Goal: Task Accomplishment & Management: Manage account settings

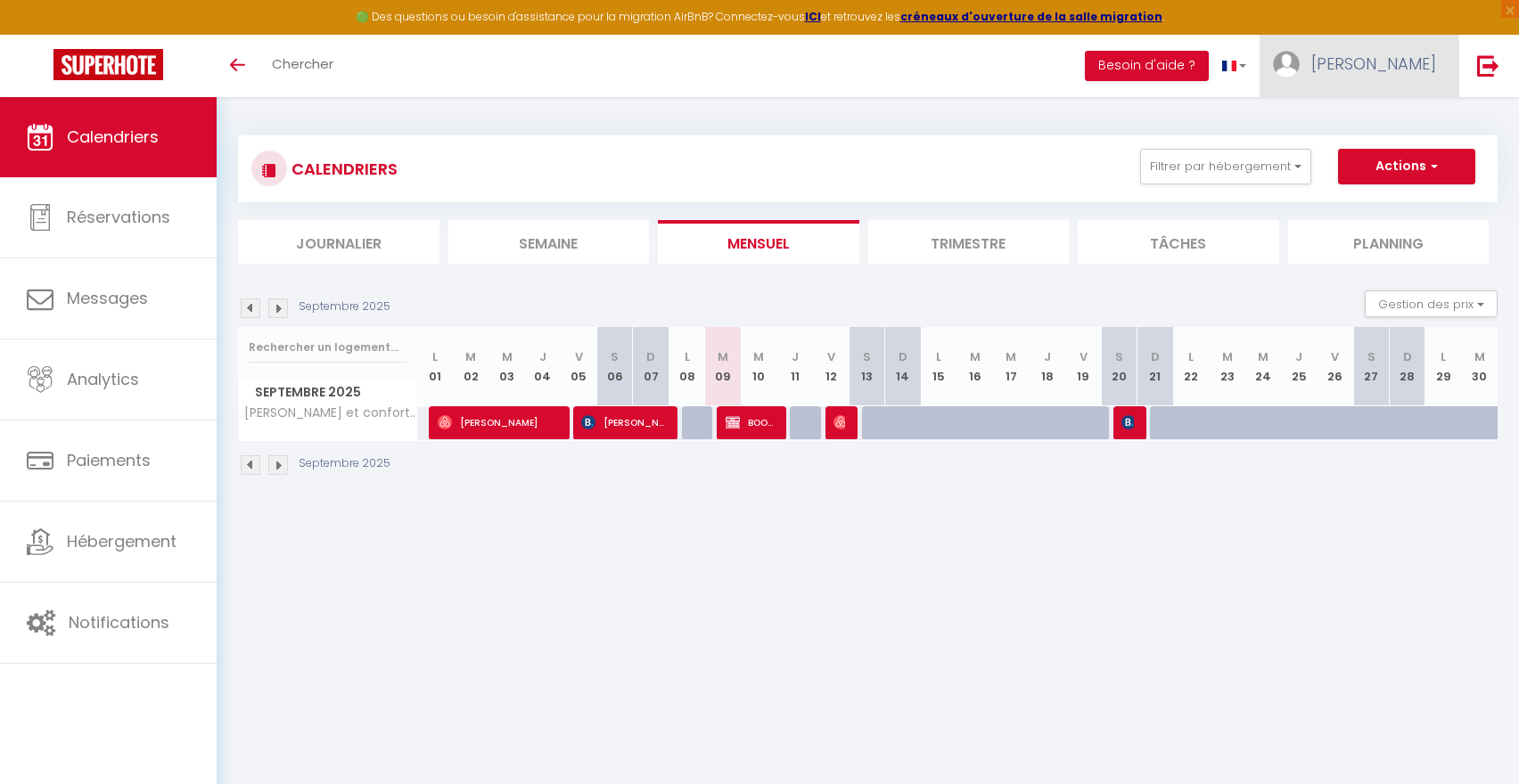
click at [1410, 63] on span "[PERSON_NAME]" at bounding box center [1374, 63] width 125 height 23
click at [1369, 126] on link "Paramètres" at bounding box center [1387, 123] width 131 height 30
select select "fr"
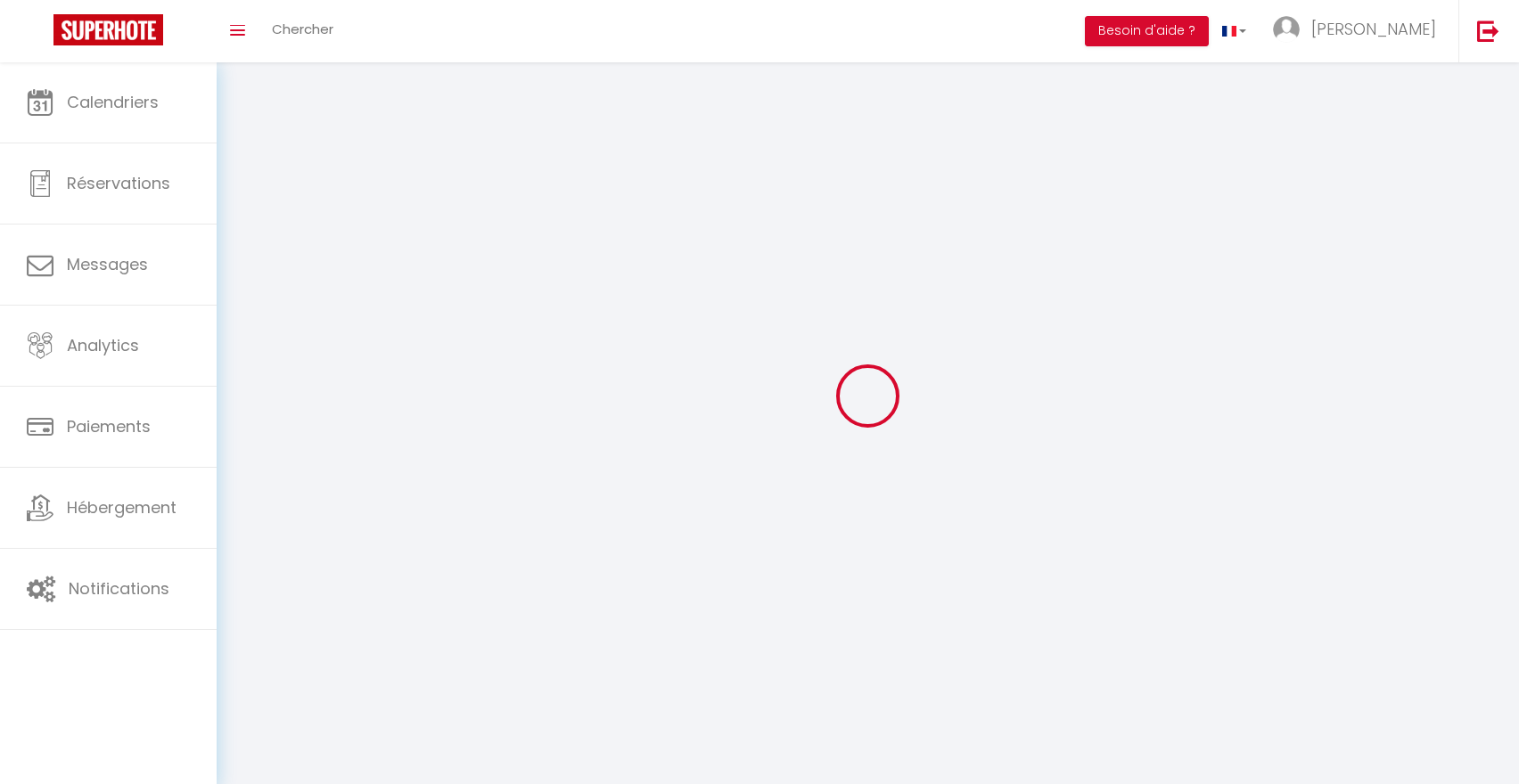
select select
type input "[PERSON_NAME]"
type input "Mayet"
type input "0619287380"
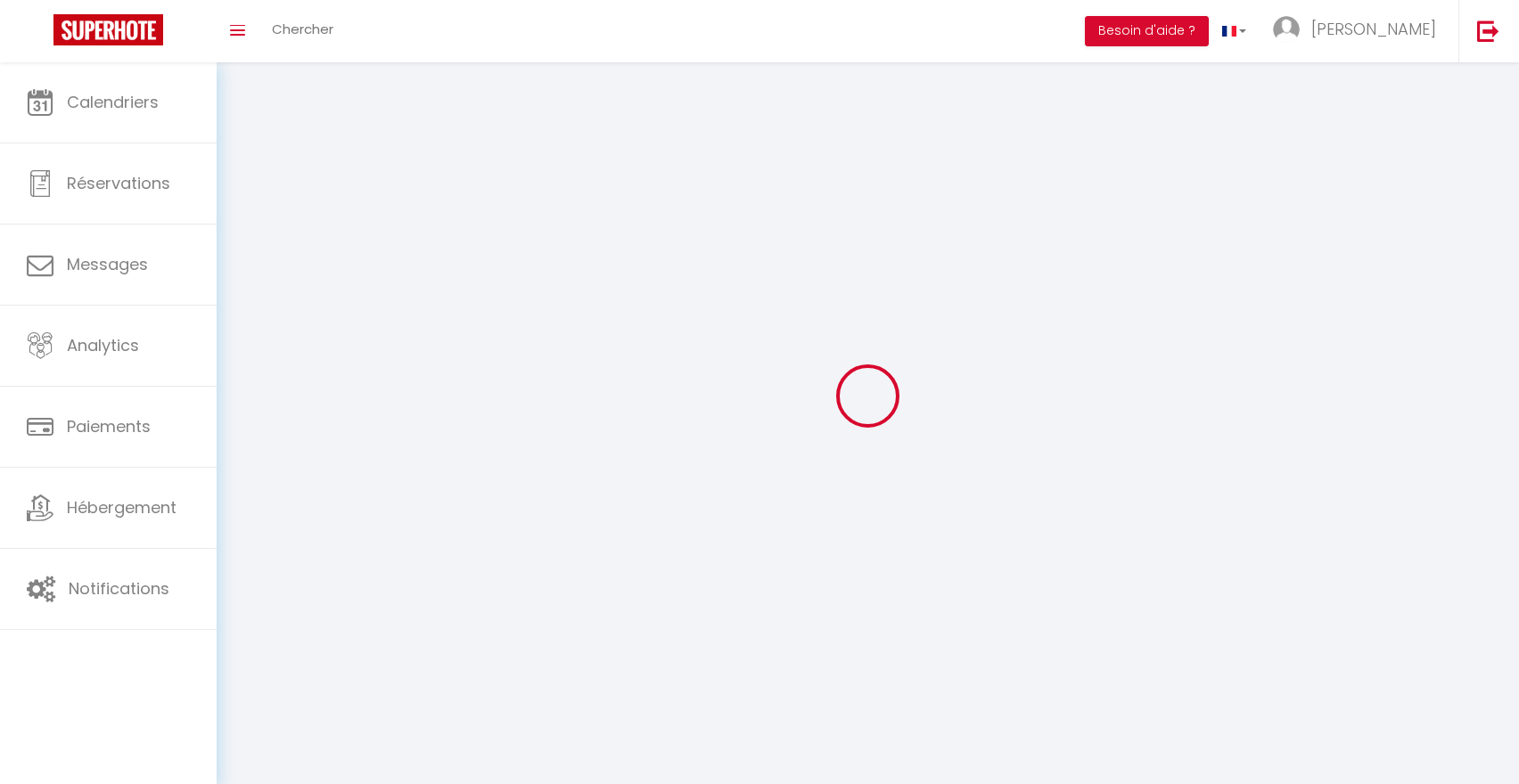
type input "[STREET_ADDRESS]"
type input "34160"
type input "Saint bauzille de [GEOGRAPHIC_DATA]"
type input "erun8BBKdHLhgzB5zWAHbD8u5"
type input "2eDLDi1qKMBnxwuXaIv3nHIdD"
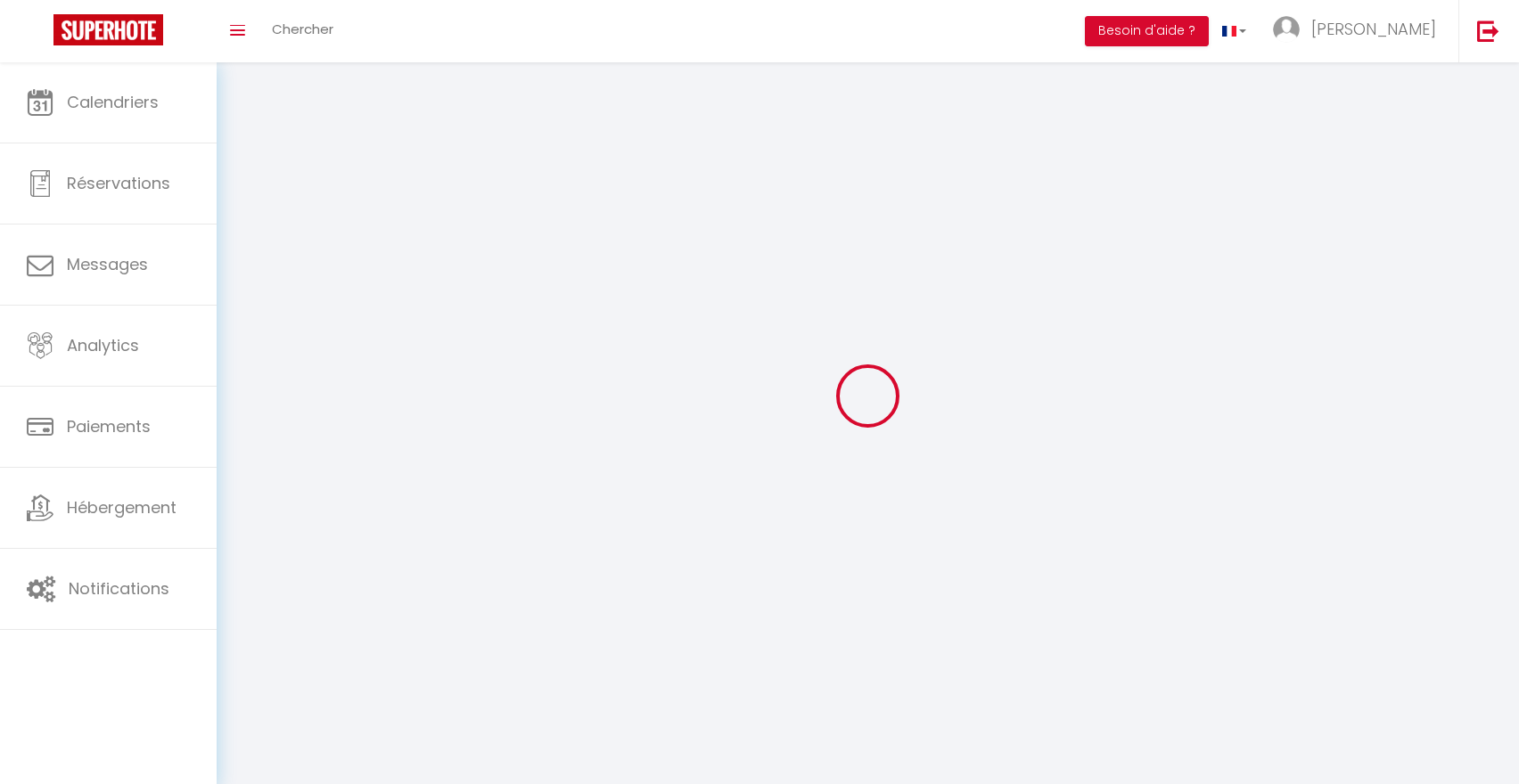
type input "[URL][DOMAIN_NAME]"
select select "1"
select select "28"
select select "fr"
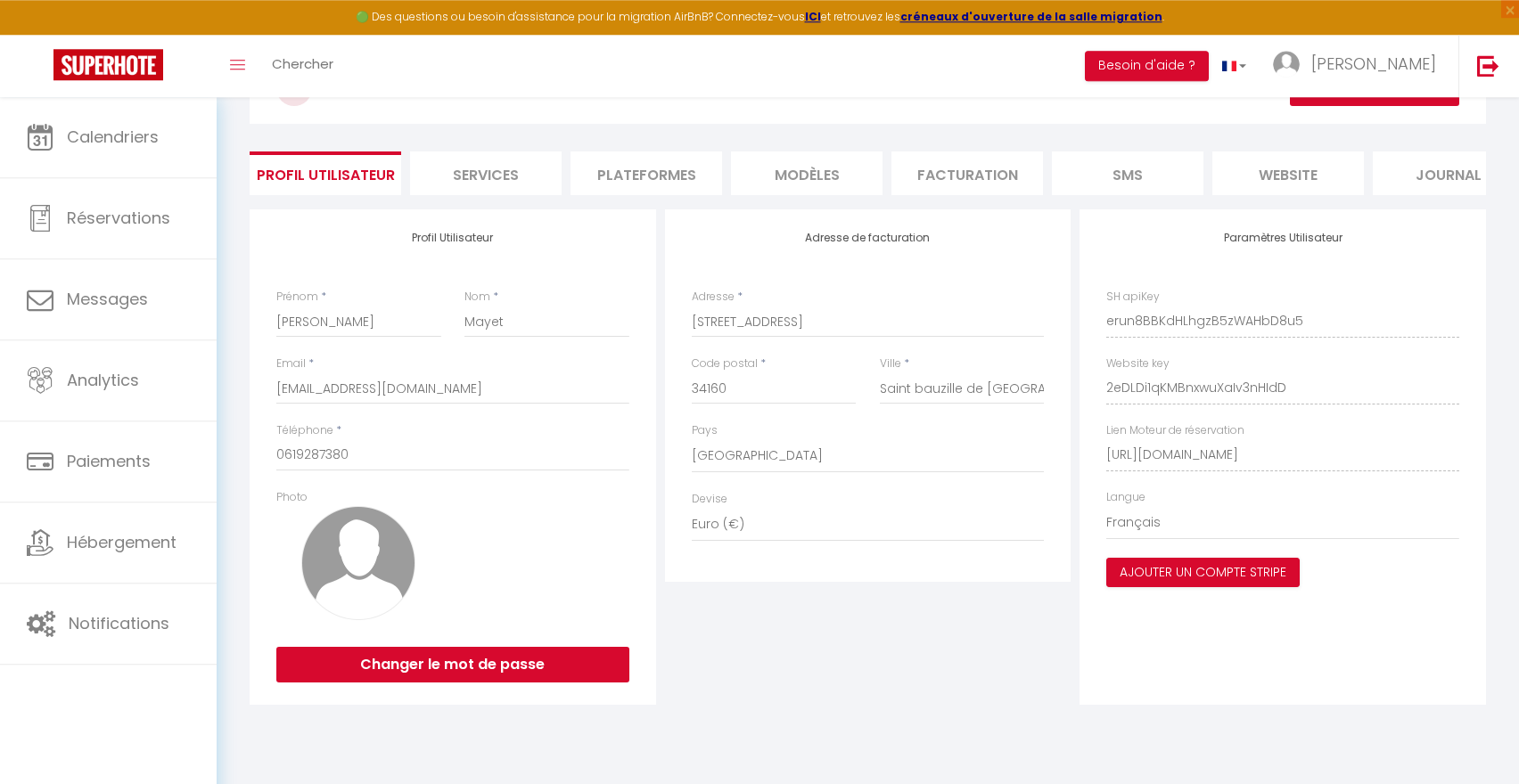
scroll to position [97, 0]
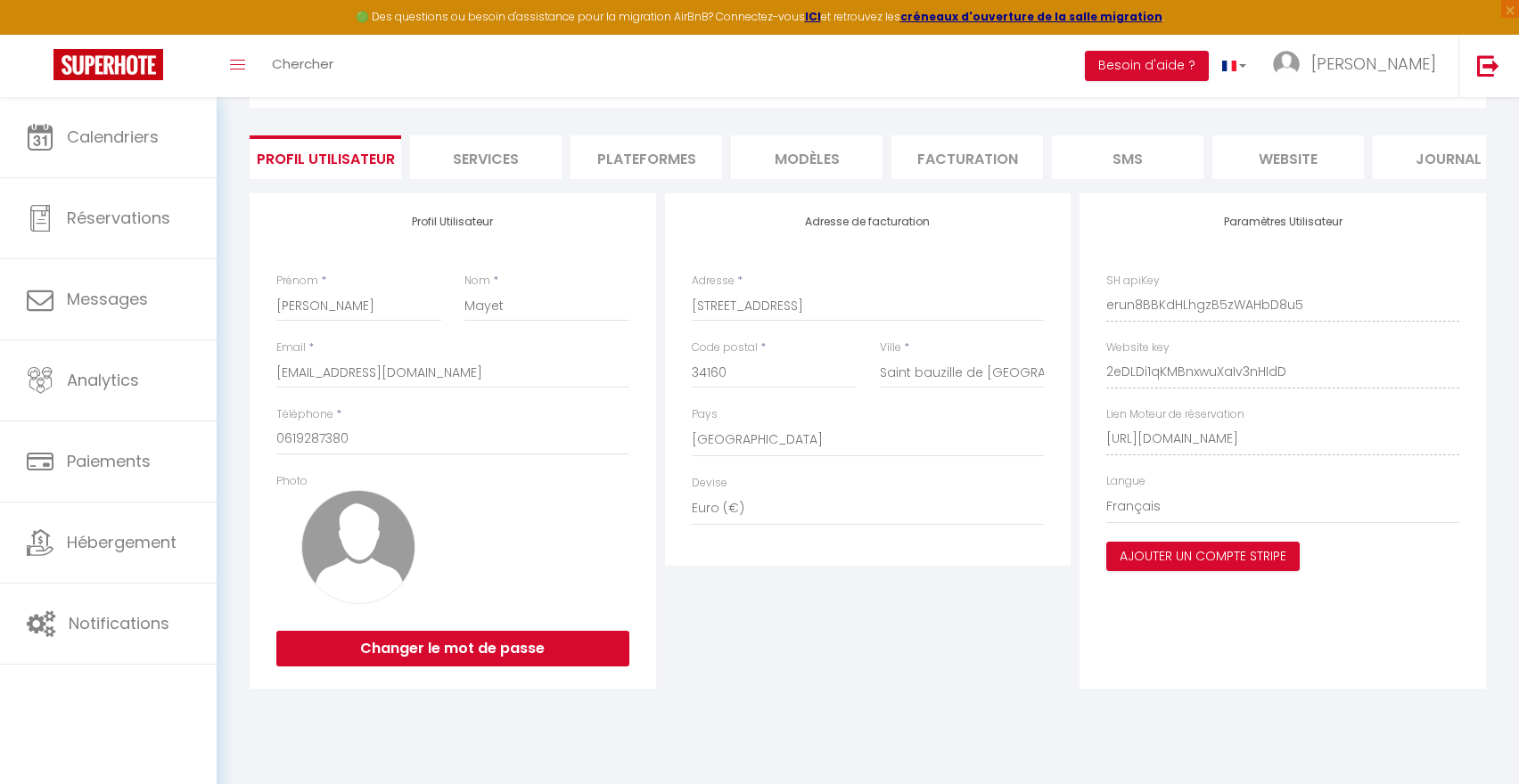
click at [620, 153] on li "Plateformes" at bounding box center [646, 157] width 151 height 44
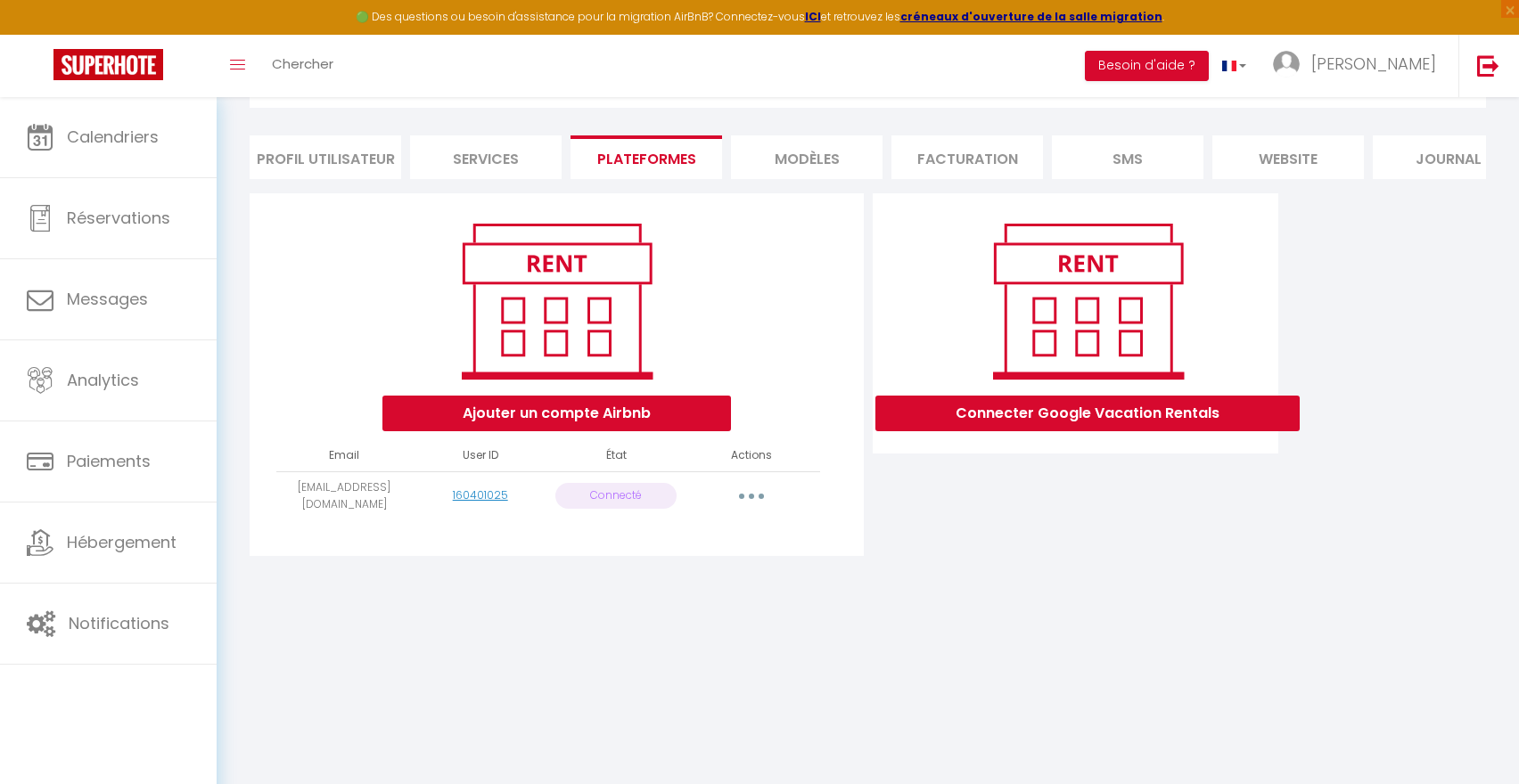
click at [754, 492] on button "button" at bounding box center [751, 496] width 50 height 28
click at [755, 496] on button "button" at bounding box center [751, 496] width 50 height 28
click at [633, 600] on link "Reconnecter le compte" at bounding box center [672, 600] width 197 height 30
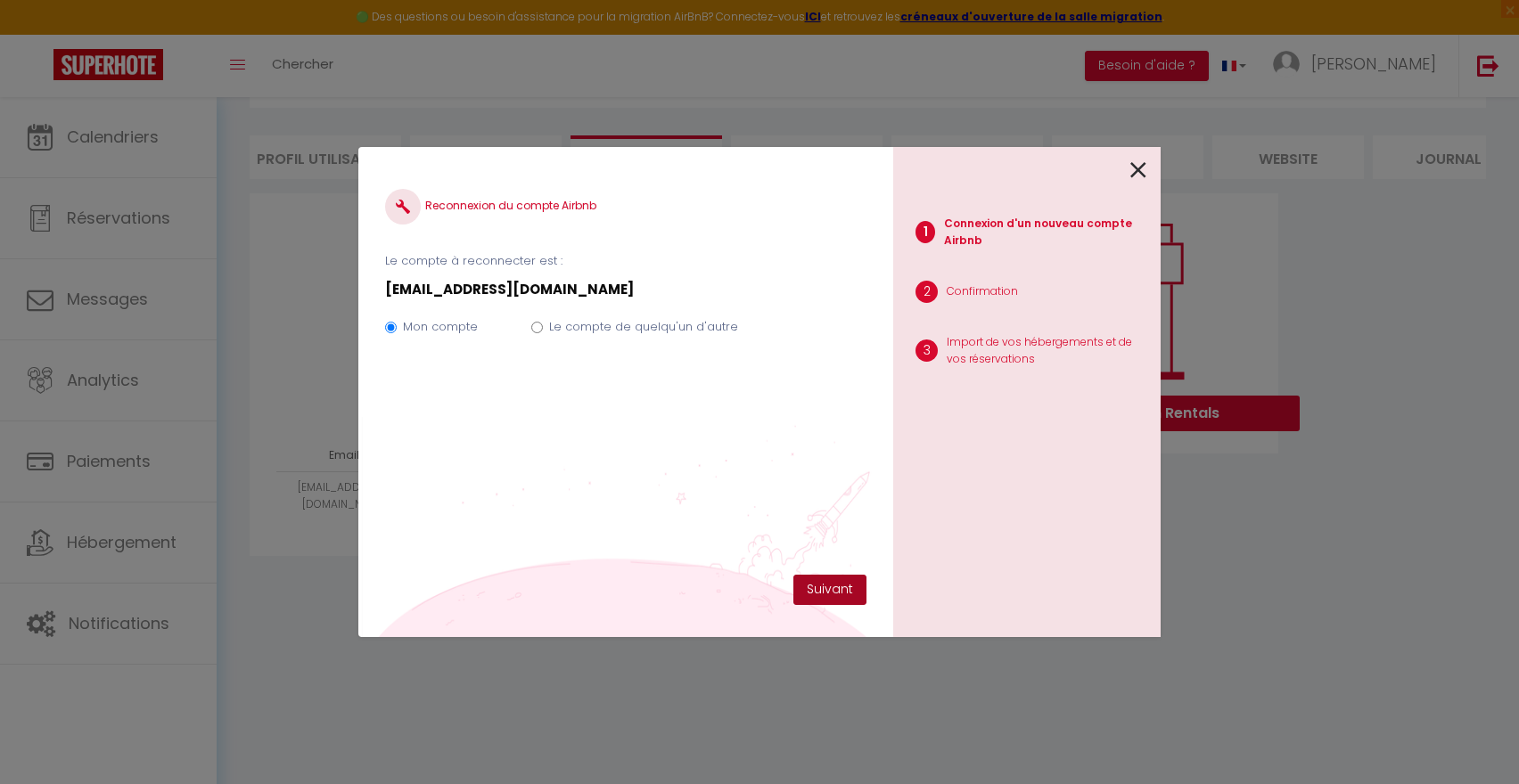
click at [836, 587] on button "Suivant" at bounding box center [830, 589] width 73 height 30
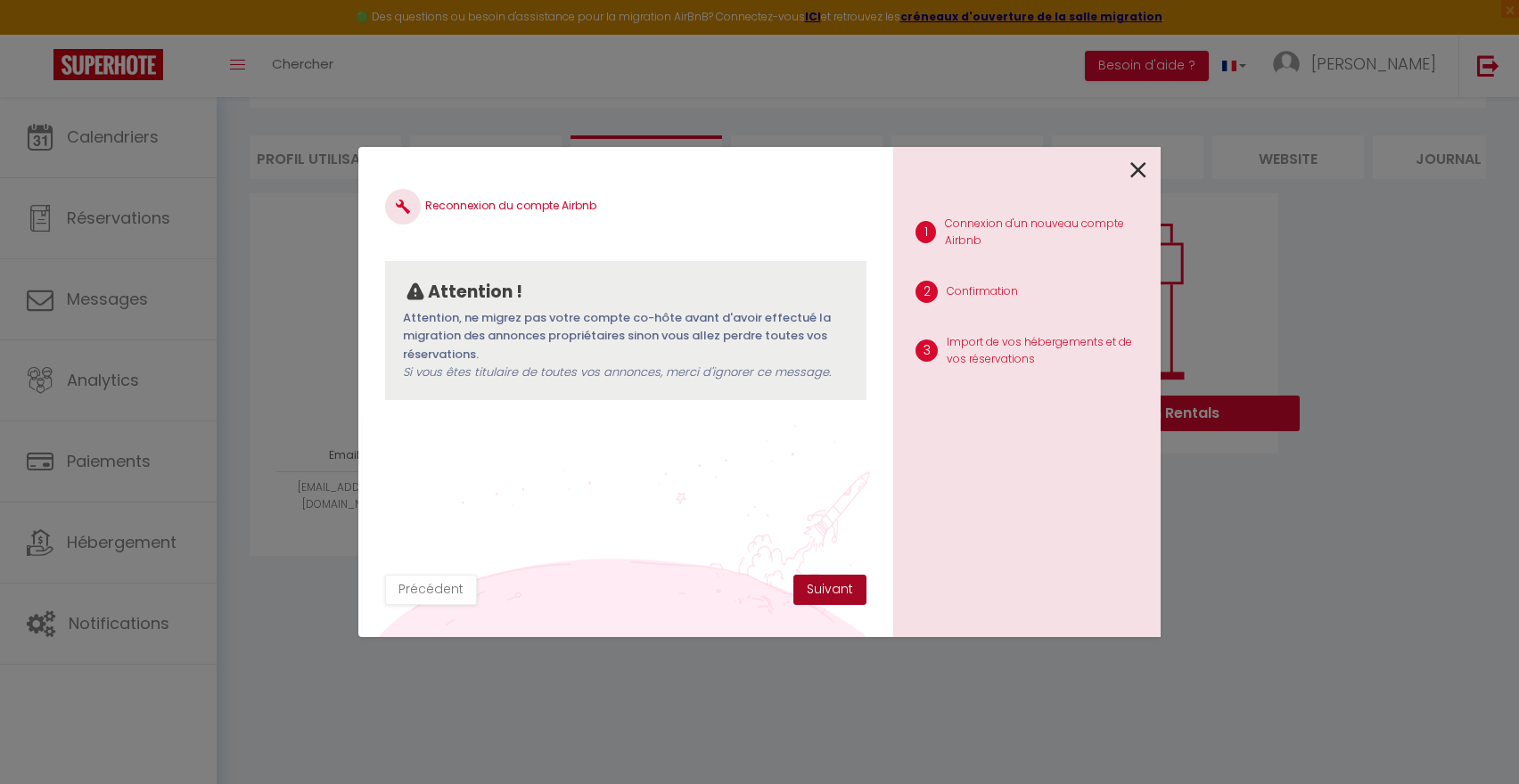
drag, startPoint x: 1420, startPoint y: 568, endPoint x: 836, endPoint y: 589, distance: 584.4
click at [834, 590] on button "Suivant" at bounding box center [830, 589] width 73 height 30
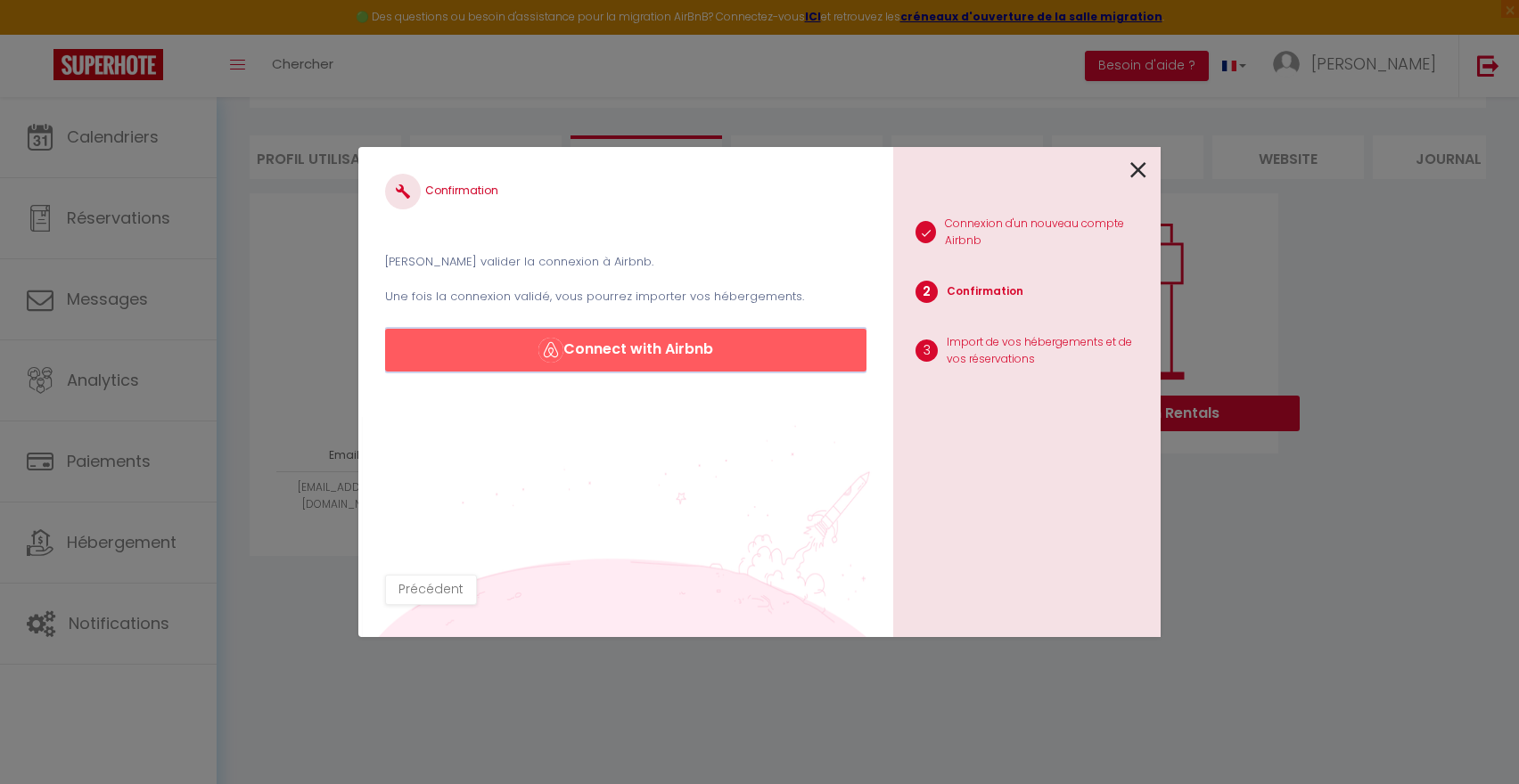
click at [616, 350] on button "Connect with Airbnb" at bounding box center [626, 350] width 482 height 43
click at [628, 346] on button "Connect with Airbnb" at bounding box center [626, 350] width 482 height 43
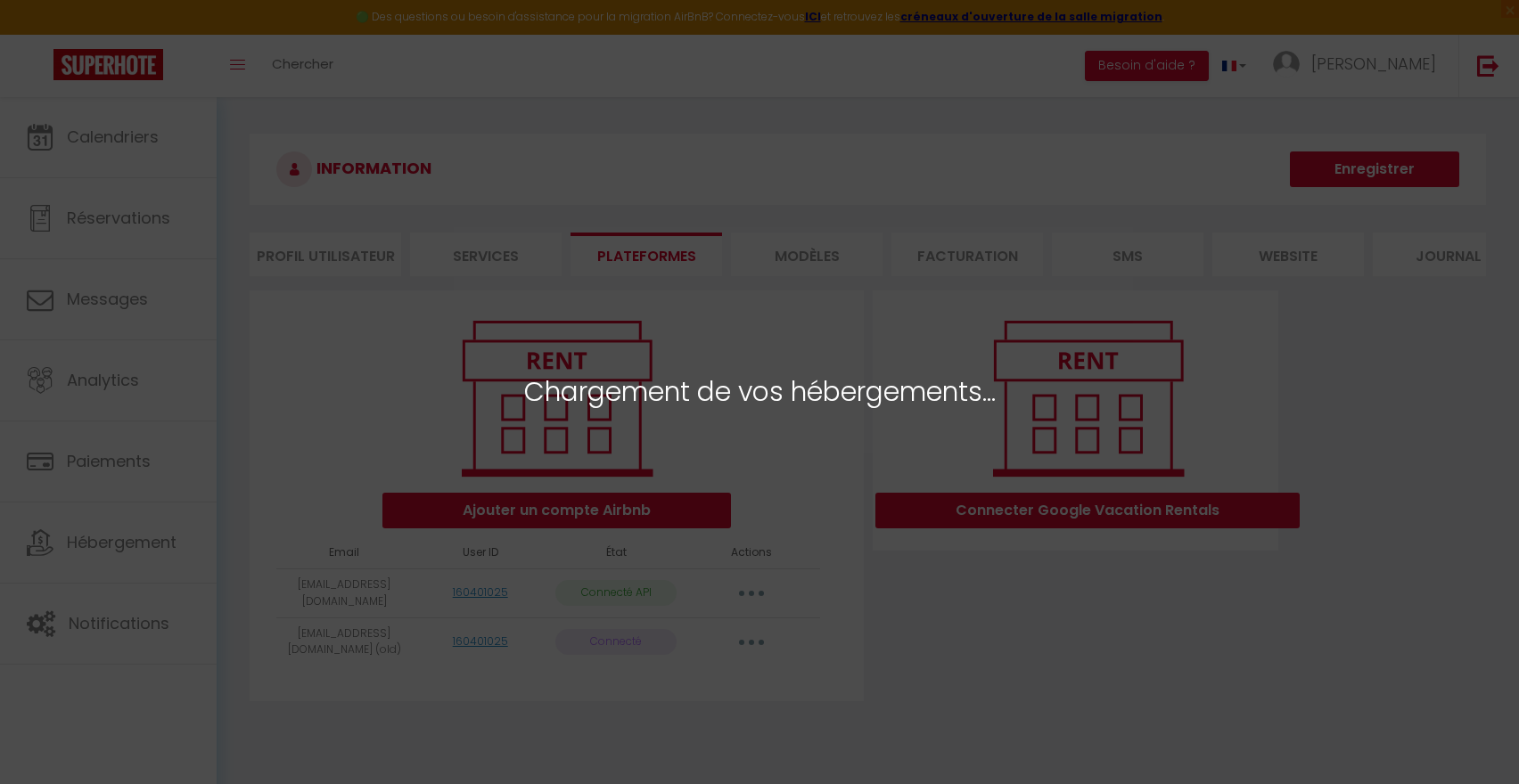
select select "68488"
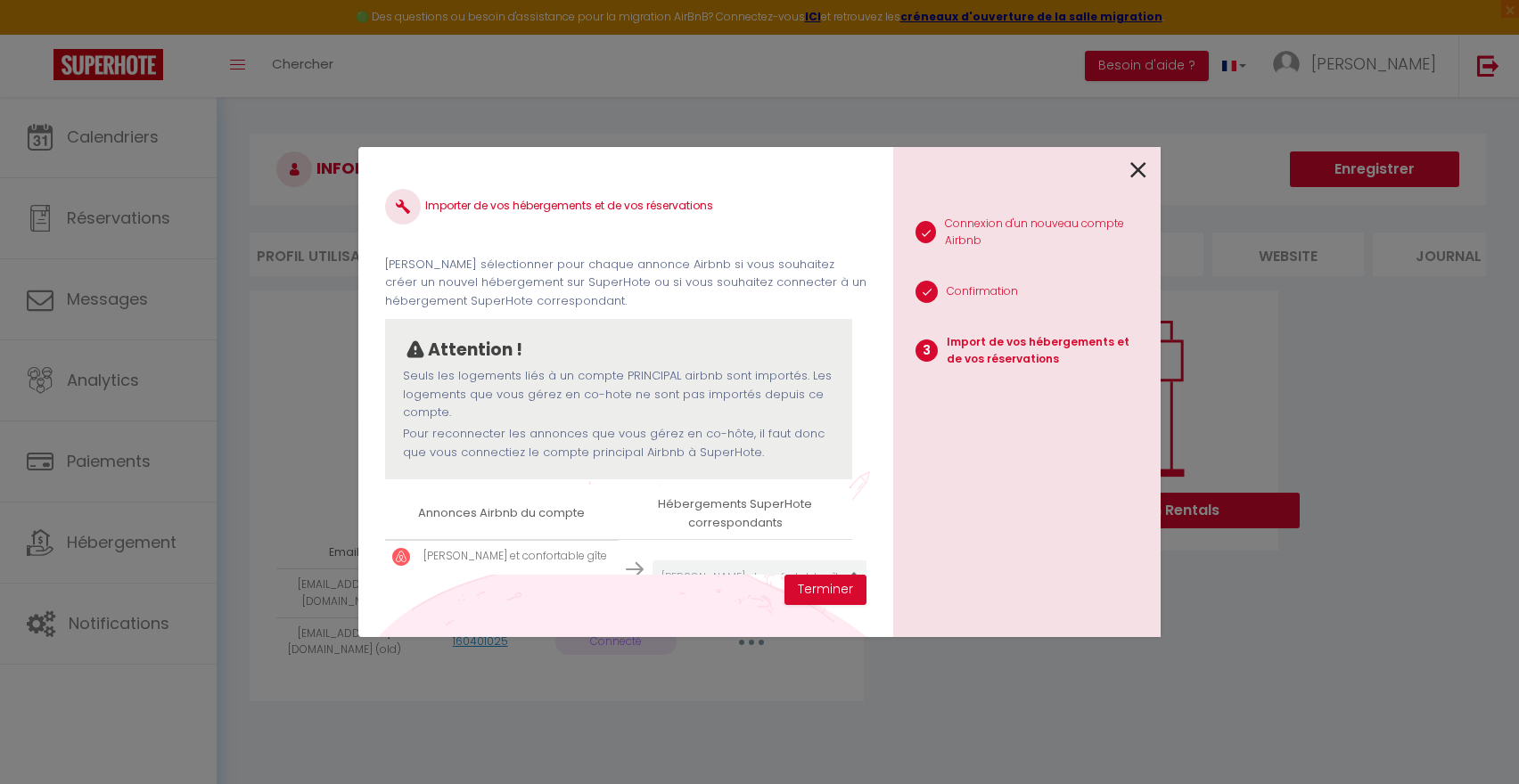
scroll to position [53, 0]
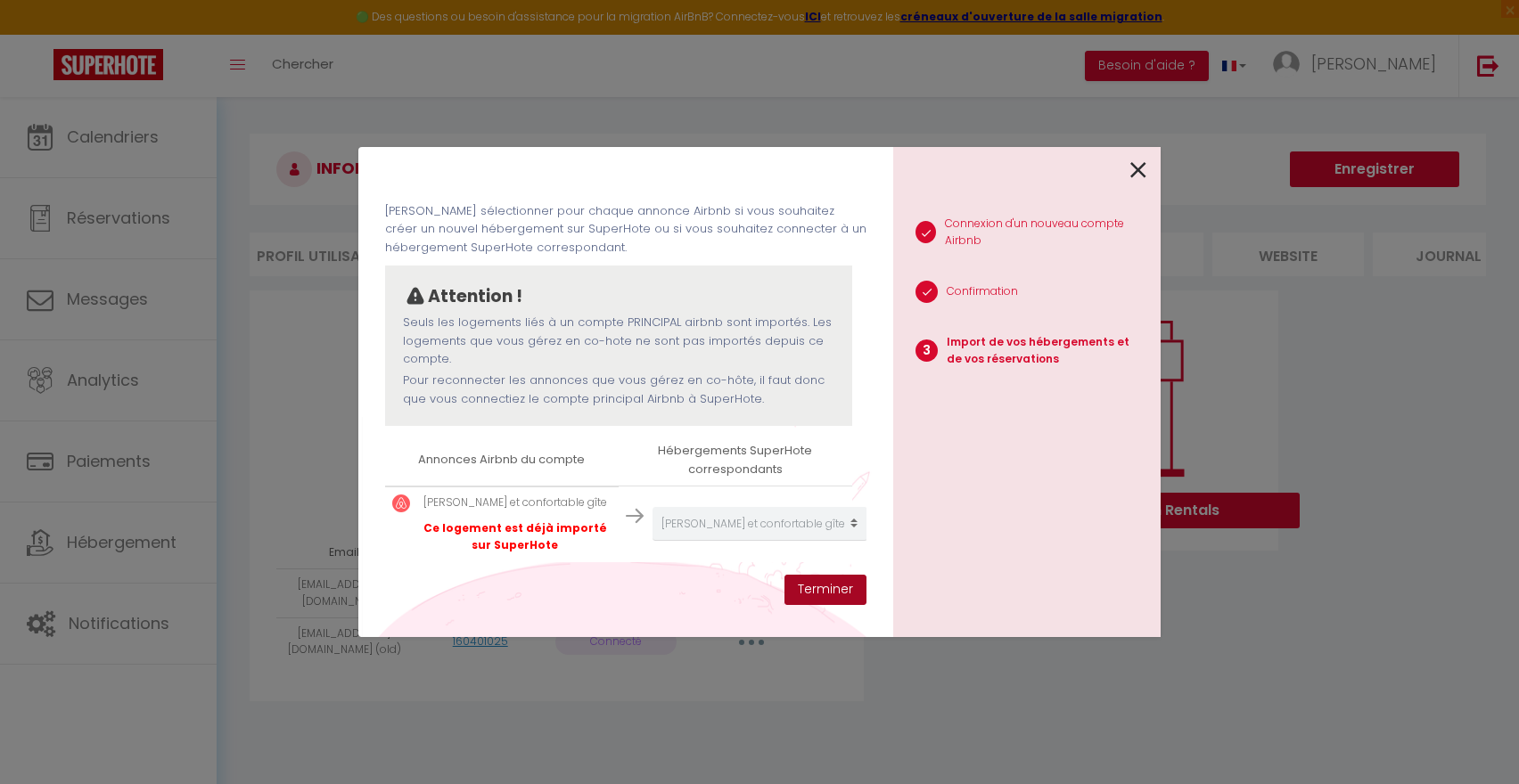
click at [831, 593] on button "Terminer" at bounding box center [825, 589] width 82 height 30
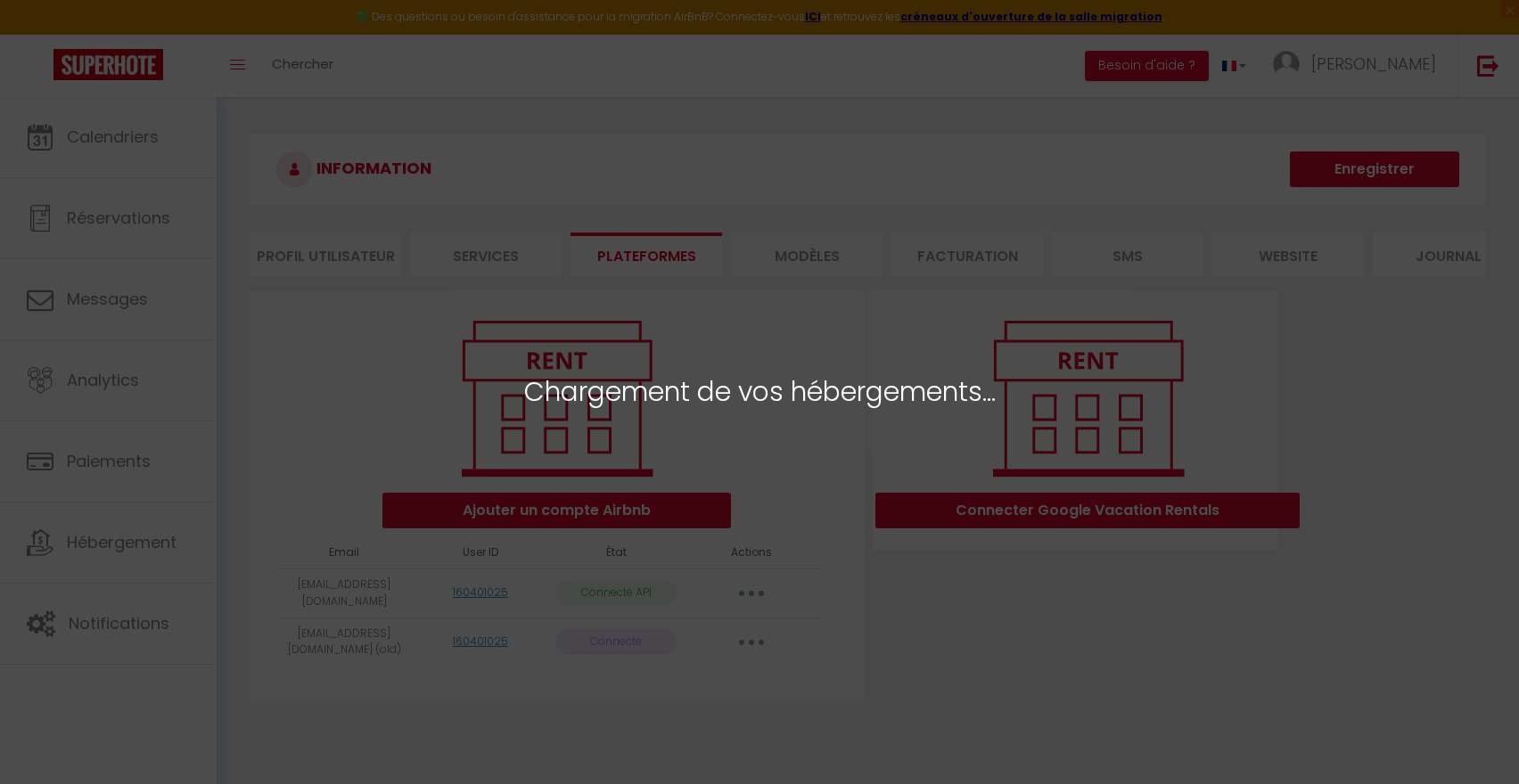
select select "68488"
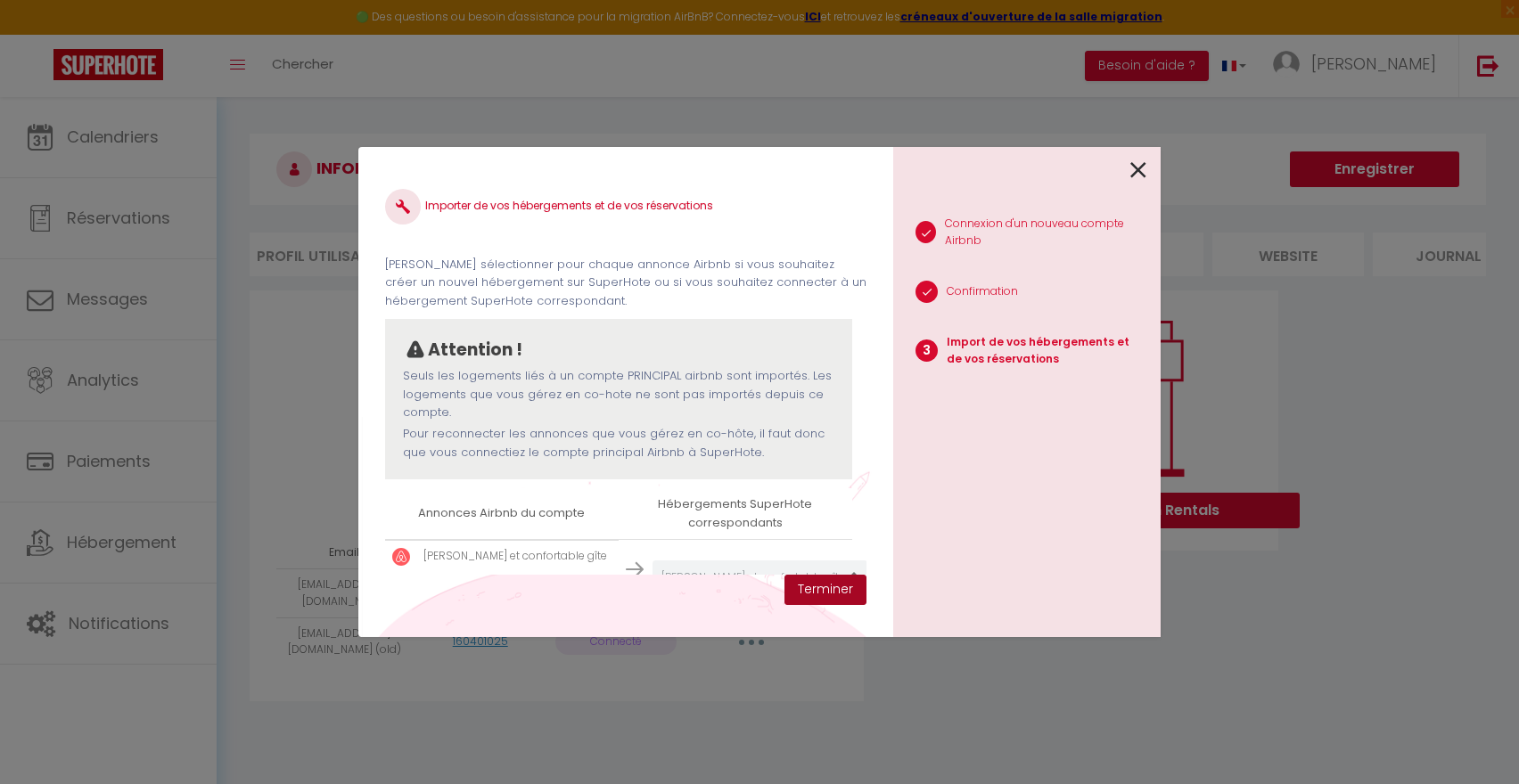
click at [826, 590] on button "Terminer" at bounding box center [825, 589] width 82 height 30
